Goal: Navigation & Orientation: Find specific page/section

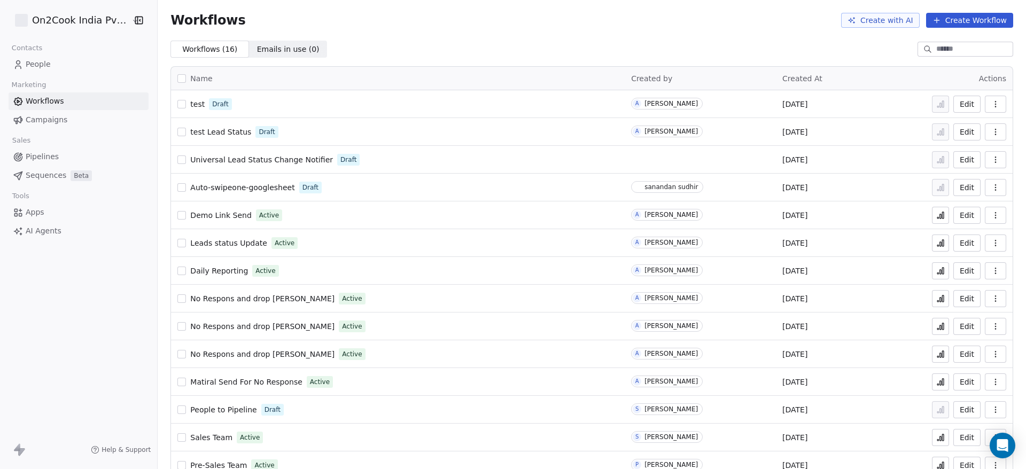
click at [38, 61] on span "People" at bounding box center [38, 64] width 25 height 11
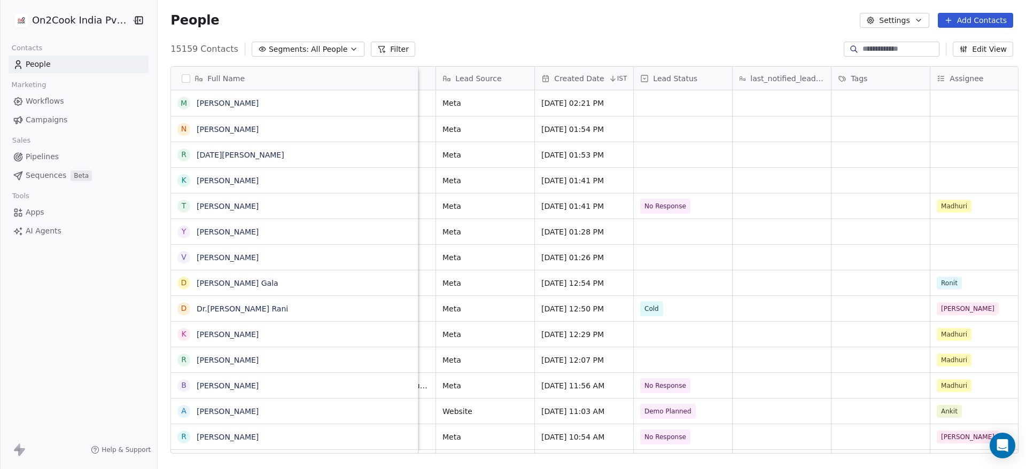
scroll to position [4, 673]
click at [690, 199] on span "No Response" at bounding box center [674, 206] width 65 height 15
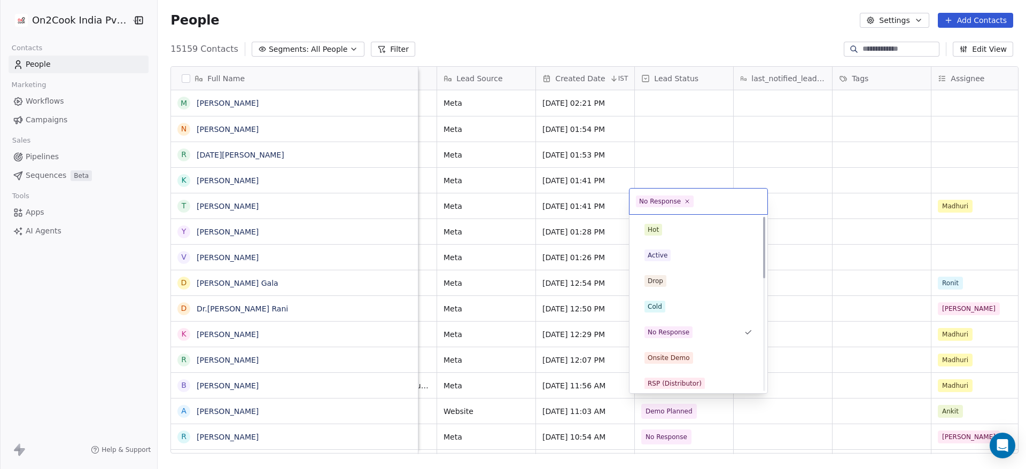
scroll to position [2, 0]
click at [850, 287] on html "On2Cook India Pvt. Ltd. Contacts People Marketing Workflows Campaigns Sales Pip…" at bounding box center [513, 234] width 1026 height 469
